Goal: Navigation & Orientation: Find specific page/section

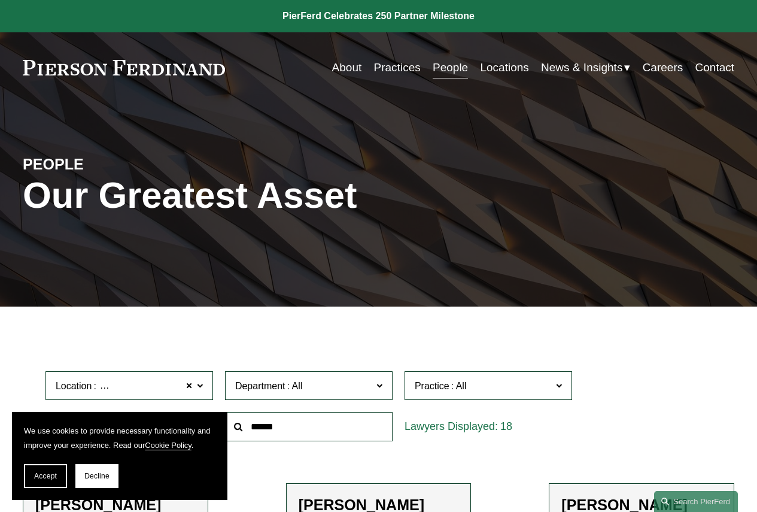
scroll to position [299, 0]
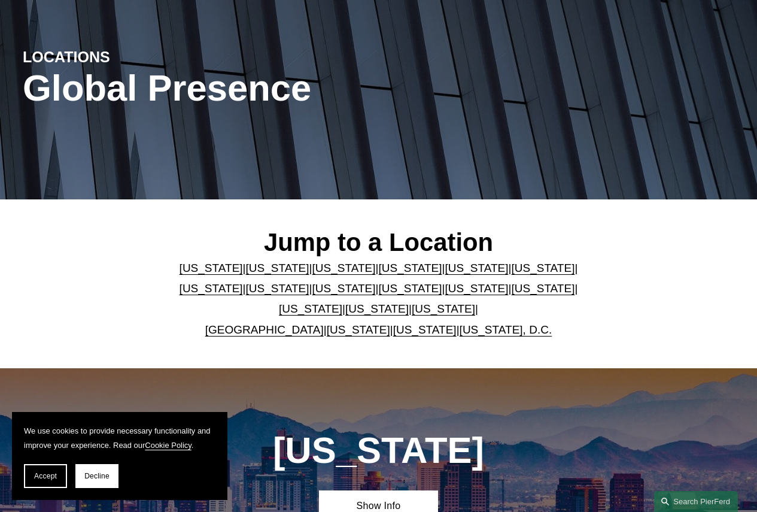
scroll to position [6, 0]
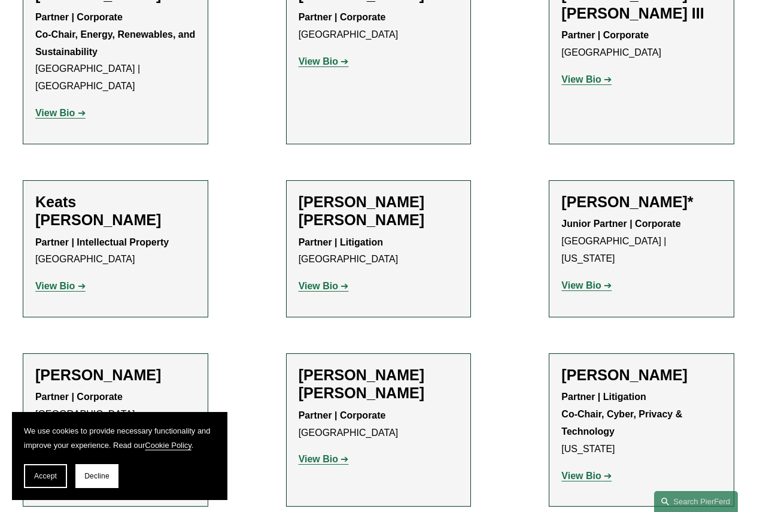
scroll to position [13286, 0]
